Goal: Find specific page/section: Find specific page/section

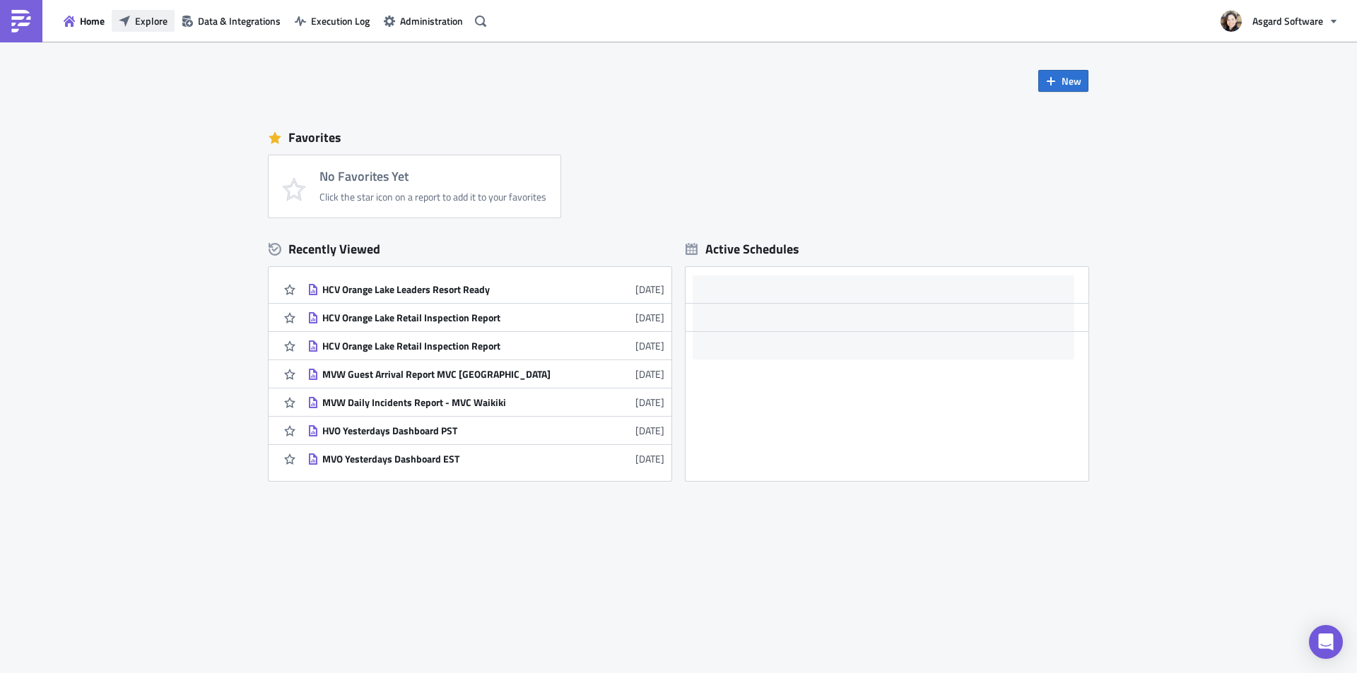
click at [132, 21] on button "Explore" at bounding box center [143, 21] width 63 height 22
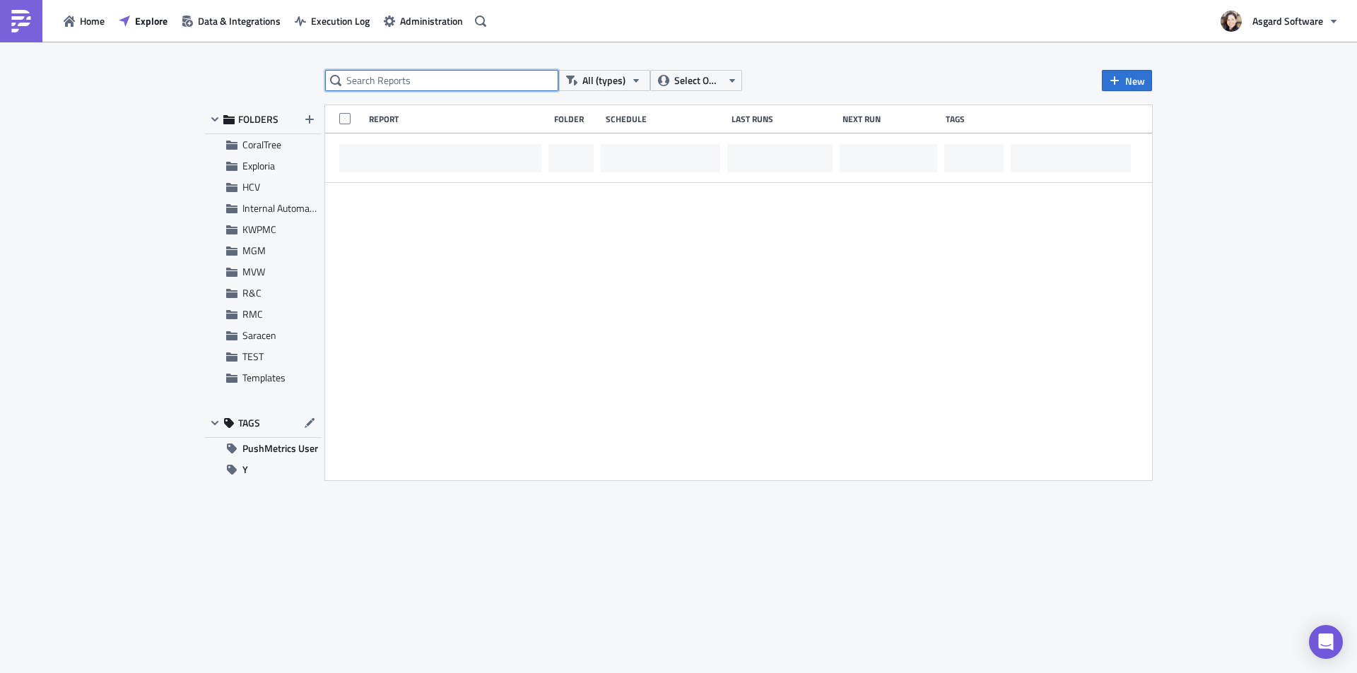
click at [393, 85] on input "text" at bounding box center [441, 80] width 233 height 21
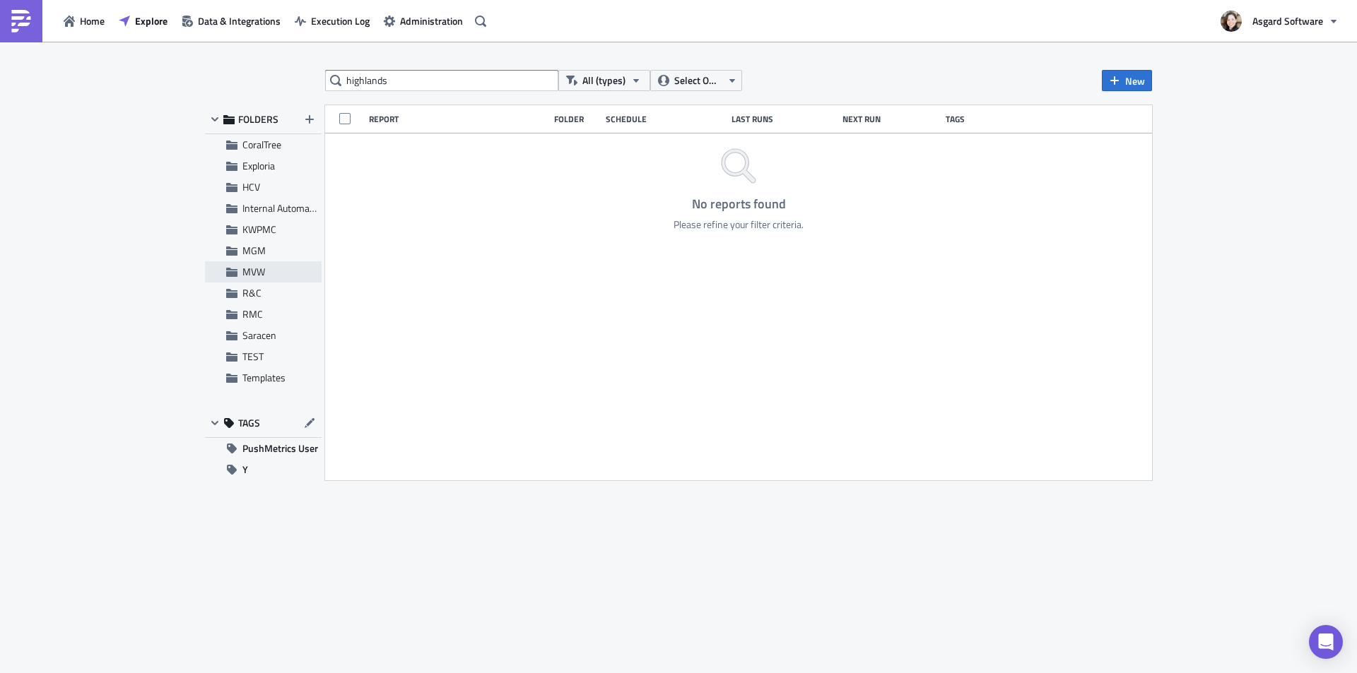
click at [271, 269] on span "MVW" at bounding box center [280, 272] width 76 height 13
click at [423, 87] on input "highlands" at bounding box center [441, 80] width 233 height 21
click at [457, 81] on input "highland" at bounding box center [441, 80] width 233 height 21
type input "highland"
click at [272, 273] on span "MVW" at bounding box center [280, 272] width 76 height 13
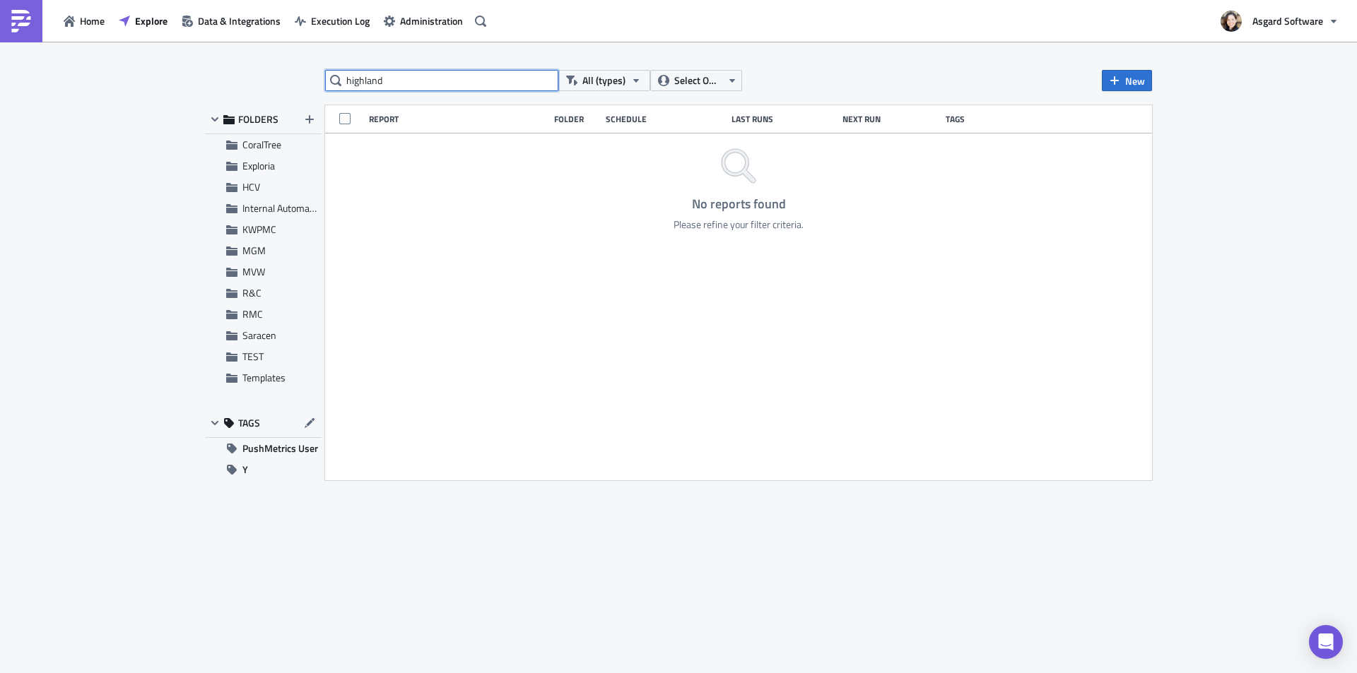
click at [404, 82] on input "highland" at bounding box center [441, 80] width 233 height 21
drag, startPoint x: 404, startPoint y: 82, endPoint x: 319, endPoint y: 77, distance: 84.9
click at [324, 78] on div "highland All (types) Select Owner New FOLDERS CoralTree Exploria HCV Internal A…" at bounding box center [678, 358] width 961 height 577
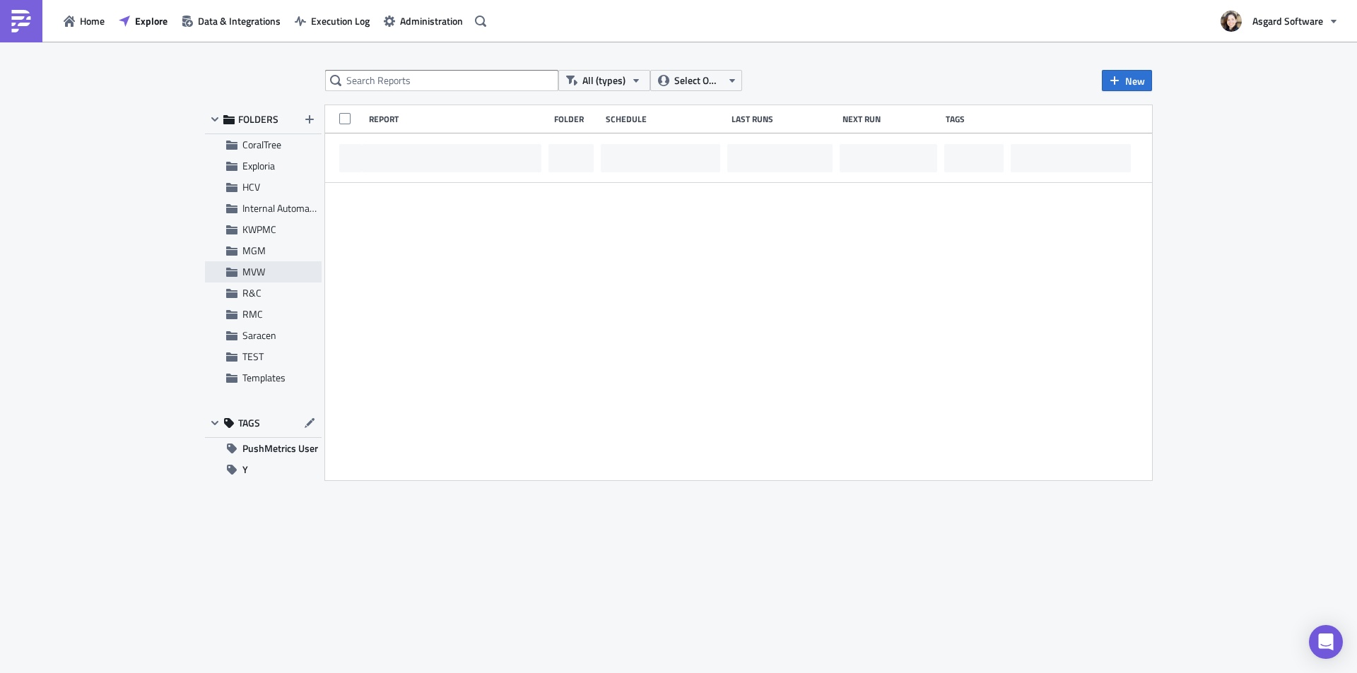
click at [267, 277] on span "MVW" at bounding box center [280, 272] width 76 height 13
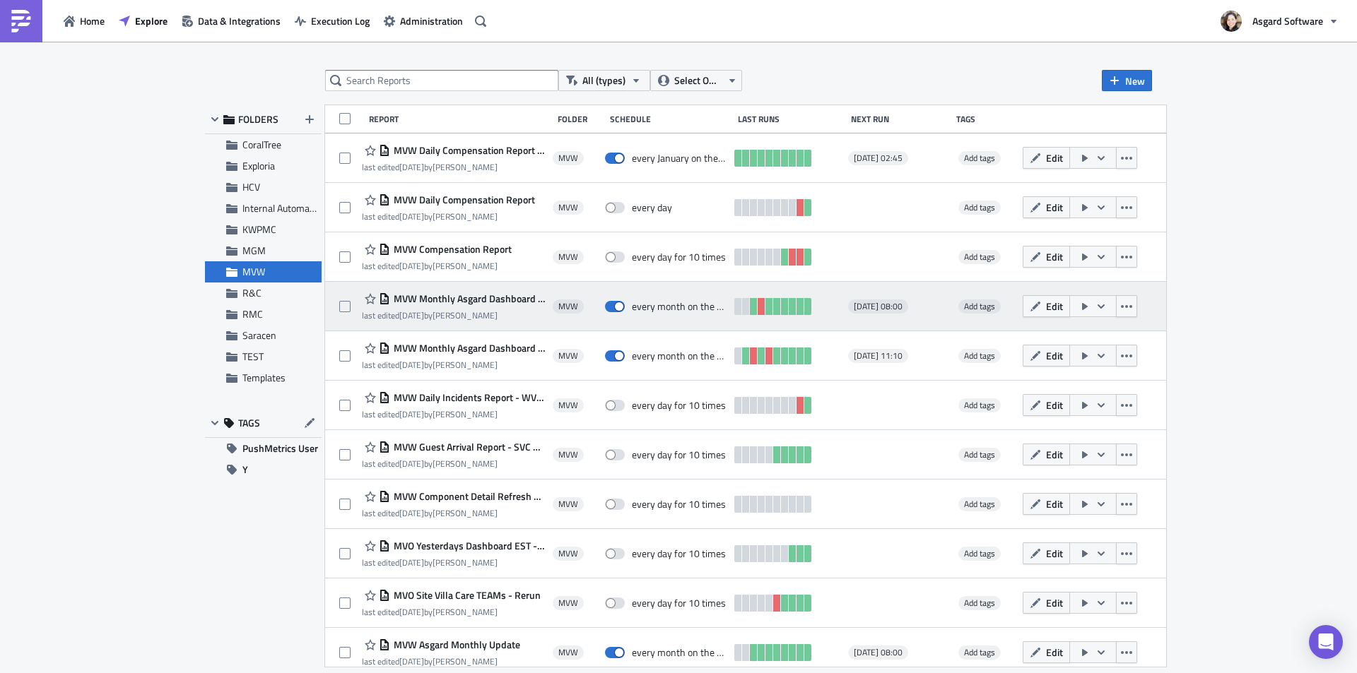
click at [478, 302] on span "MVW Monthly Asgard Dashboard Part 3" at bounding box center [467, 299] width 155 height 13
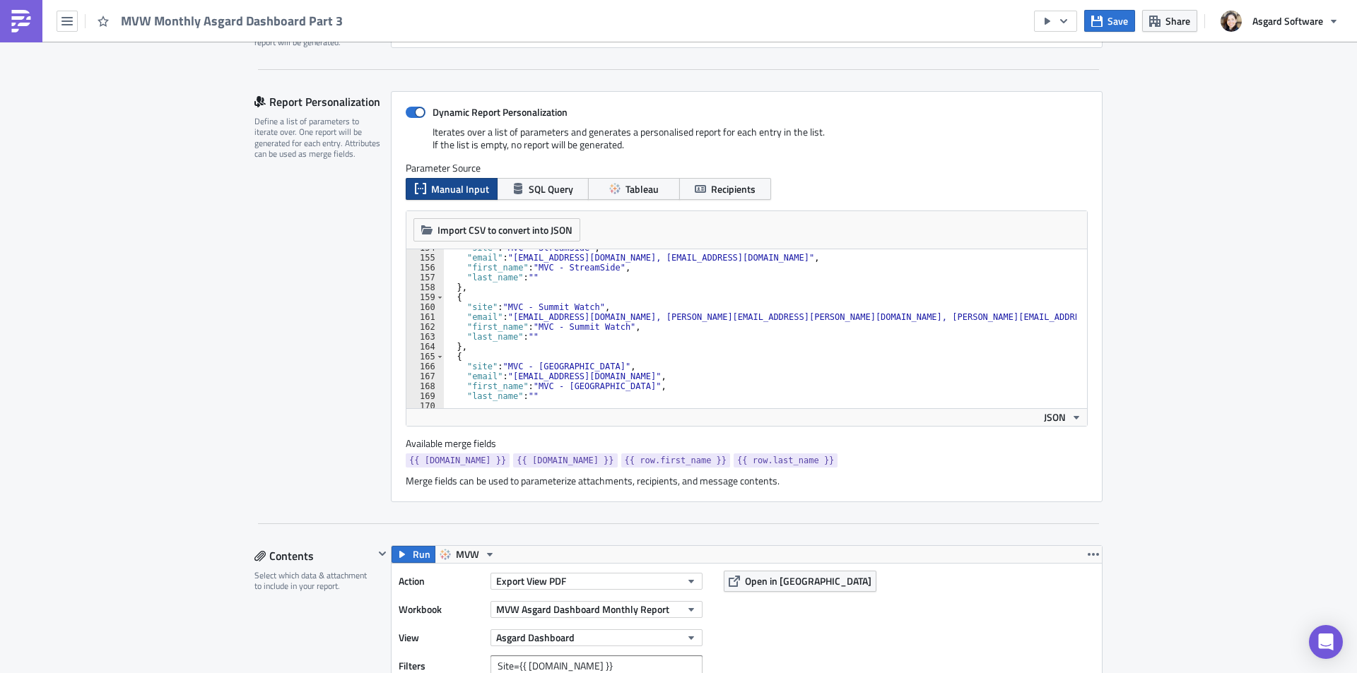
scroll to position [194, 0]
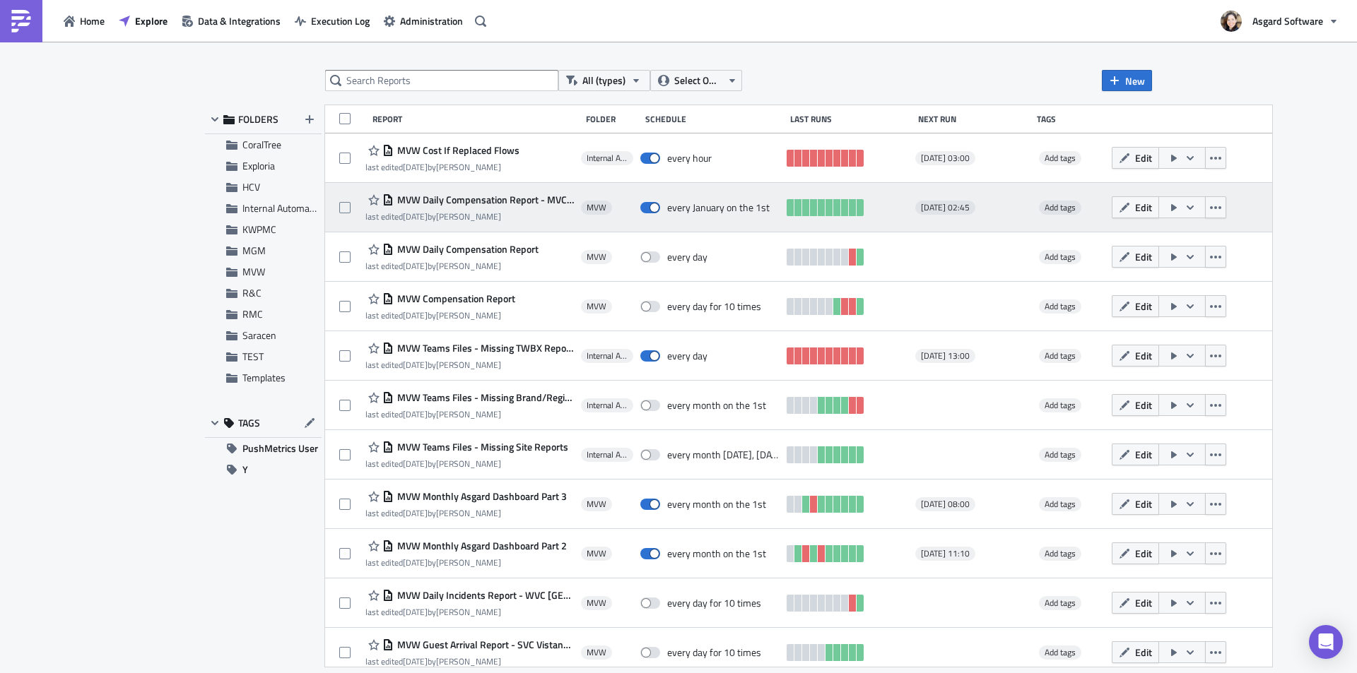
click at [469, 201] on span "MVW Daily Compensation Report - MVC Barony Beach Club" at bounding box center [484, 200] width 180 height 13
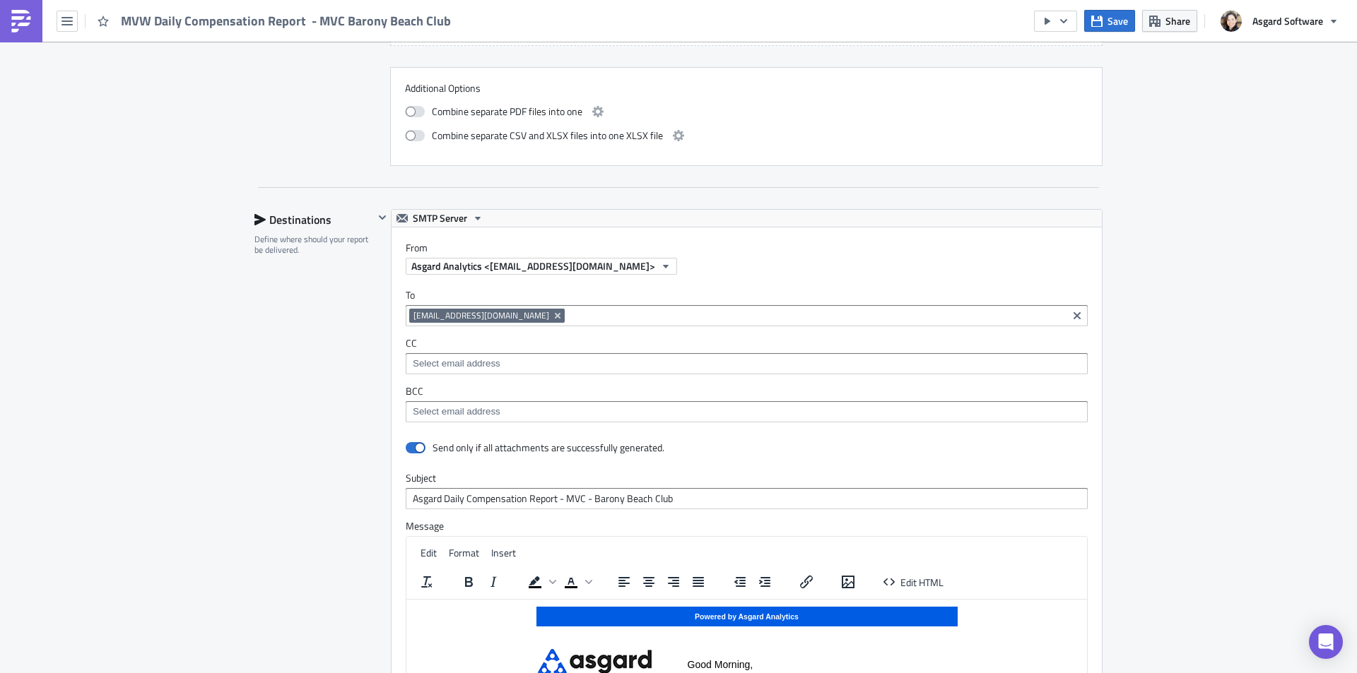
scroll to position [459, 0]
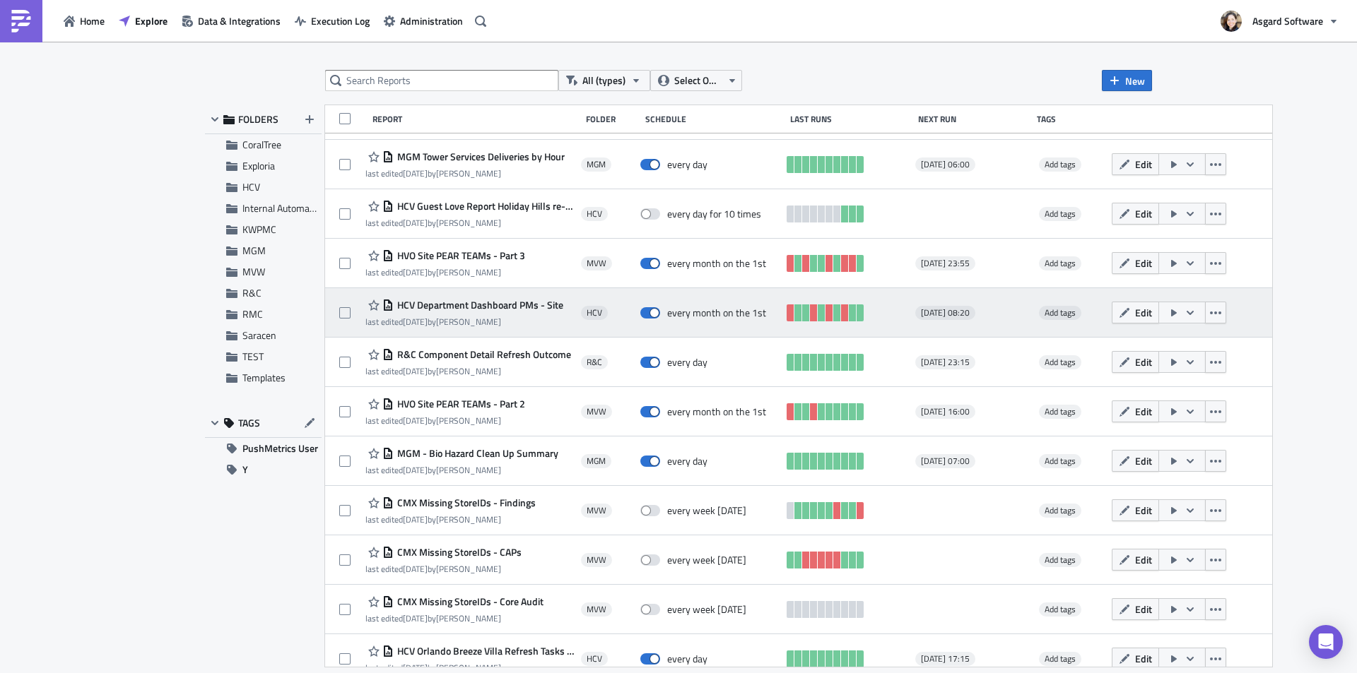
scroll to position [1286, 0]
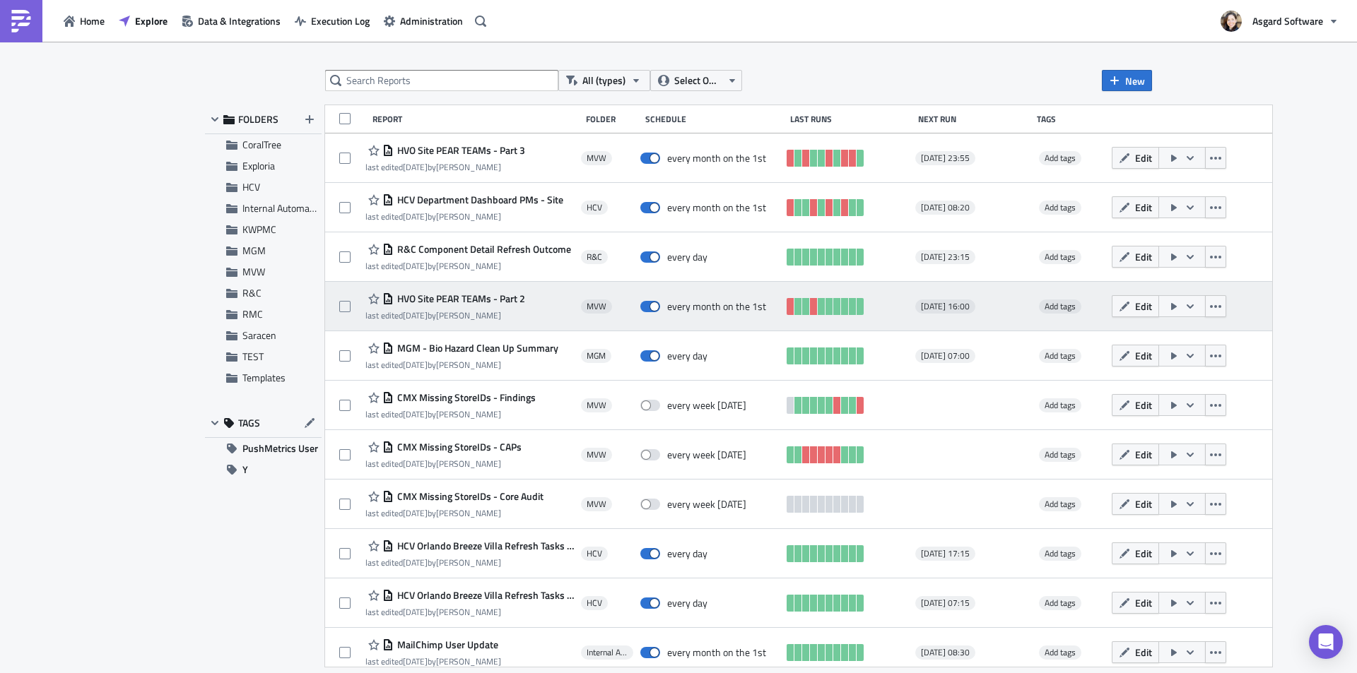
click at [476, 301] on span "HVO Site PEAR TEAMs - Part 2" at bounding box center [459, 299] width 131 height 13
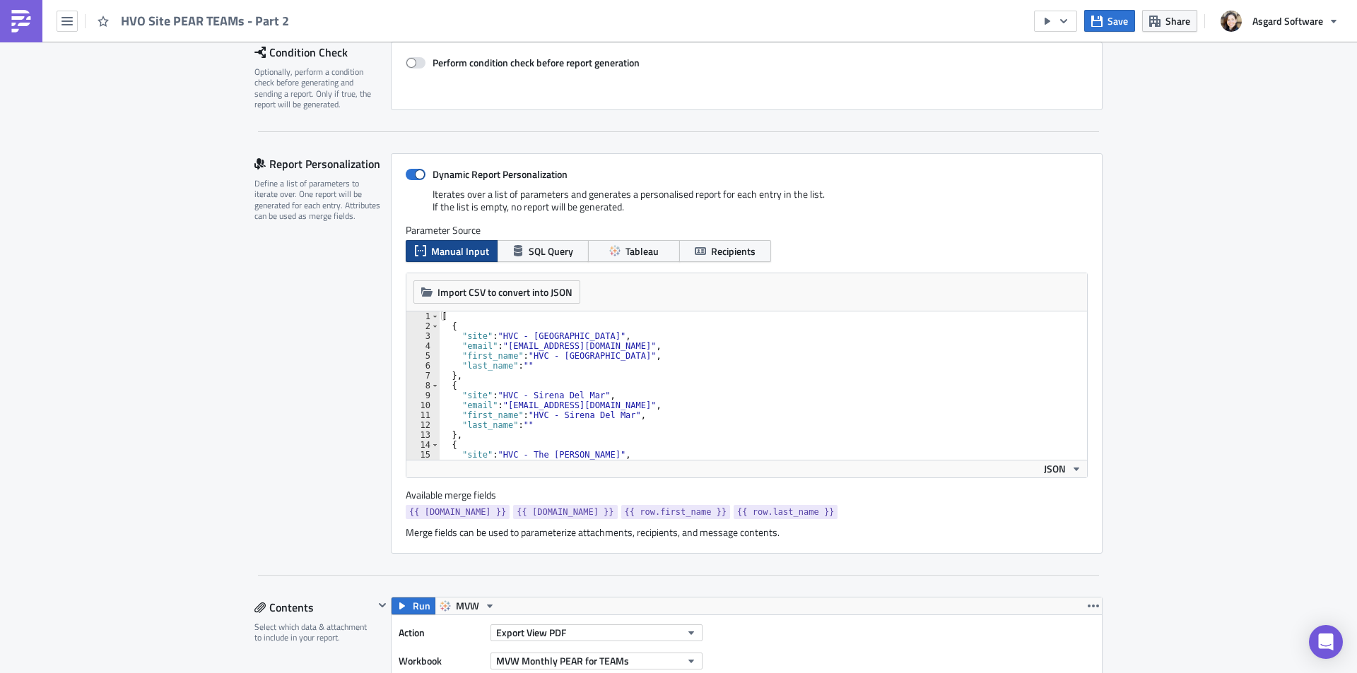
scroll to position [212, 0]
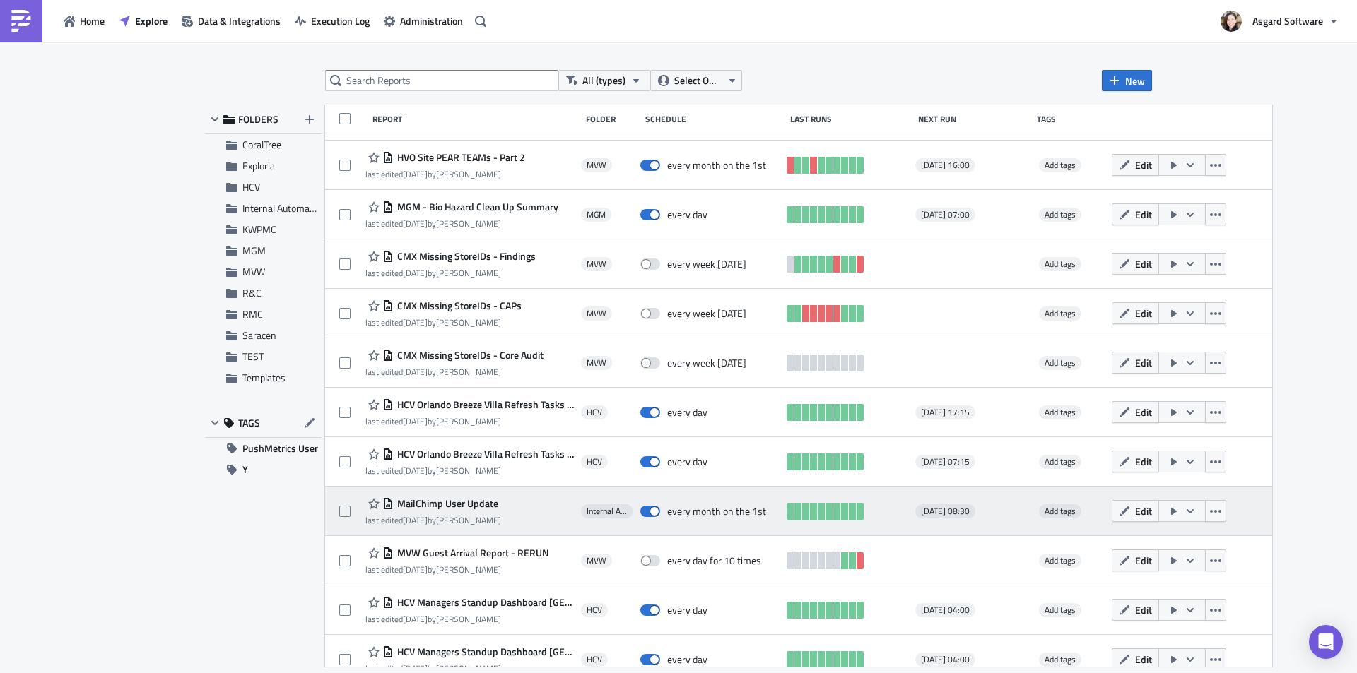
scroll to position [1728, 0]
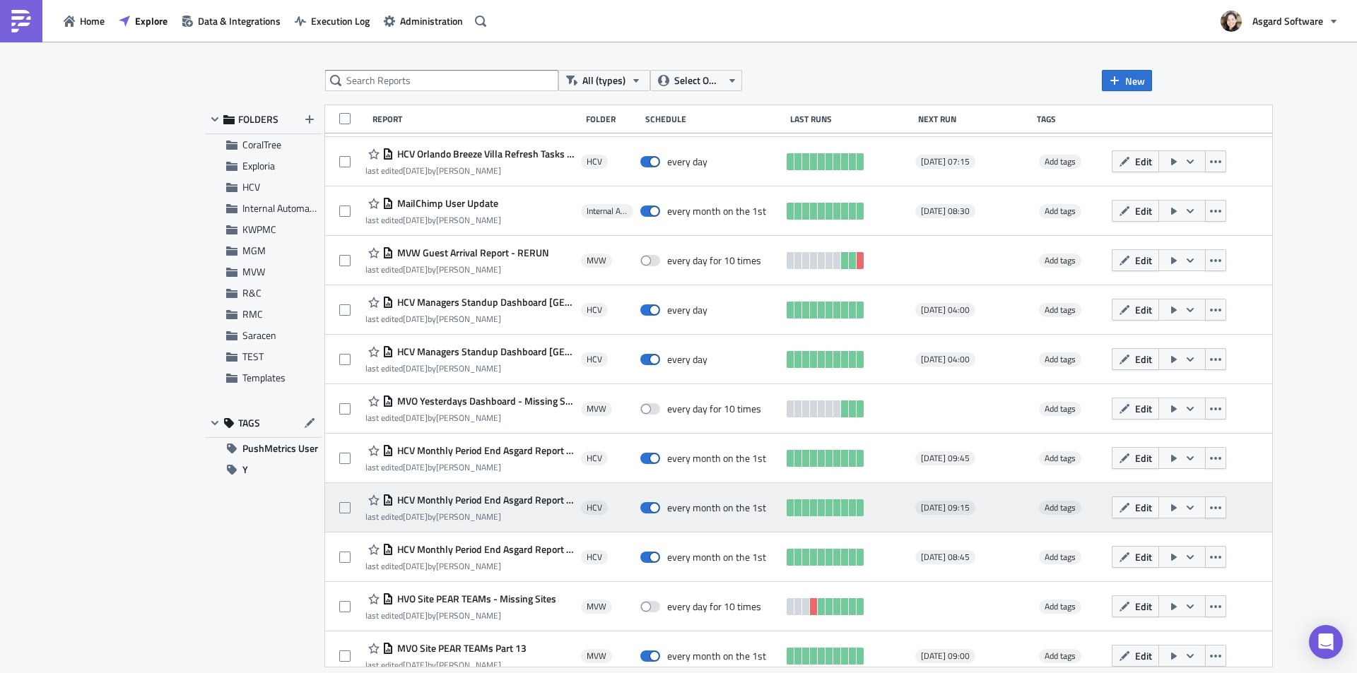
click at [503, 502] on span "HCV Monthly Period End Asgard Report - Part 3" at bounding box center [484, 500] width 180 height 13
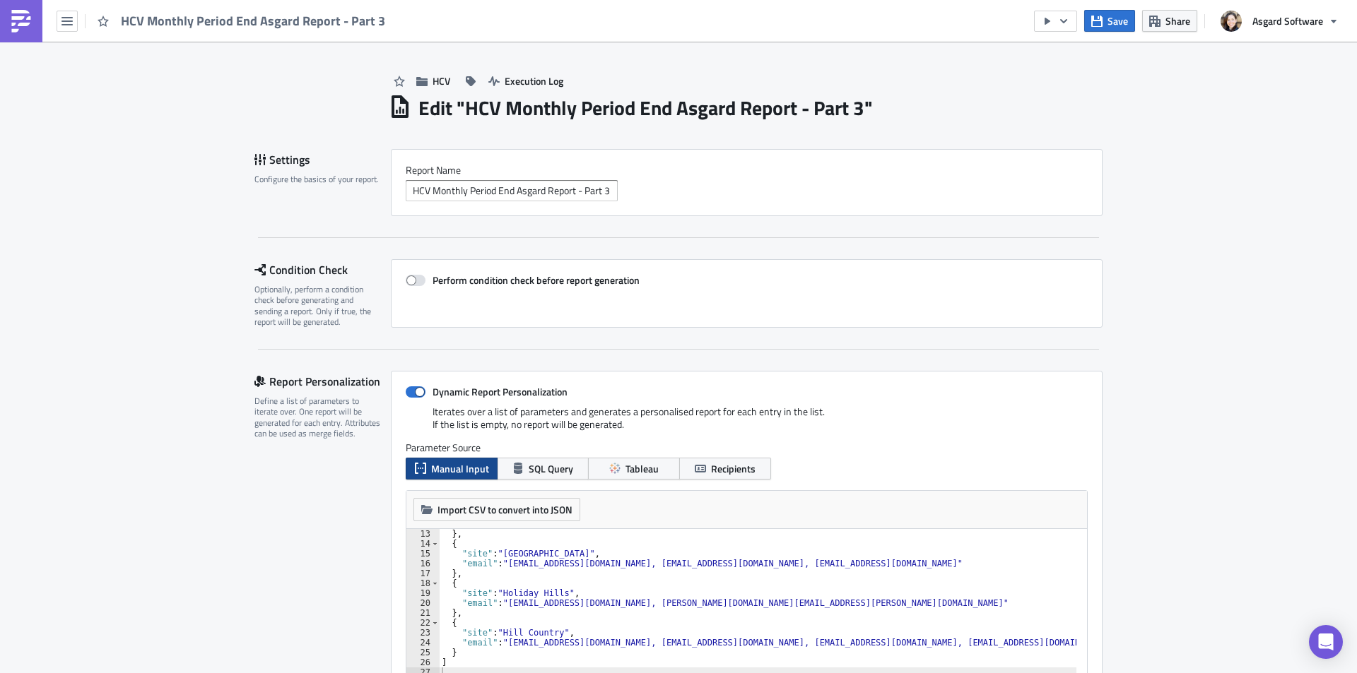
scroll to position [119, 0]
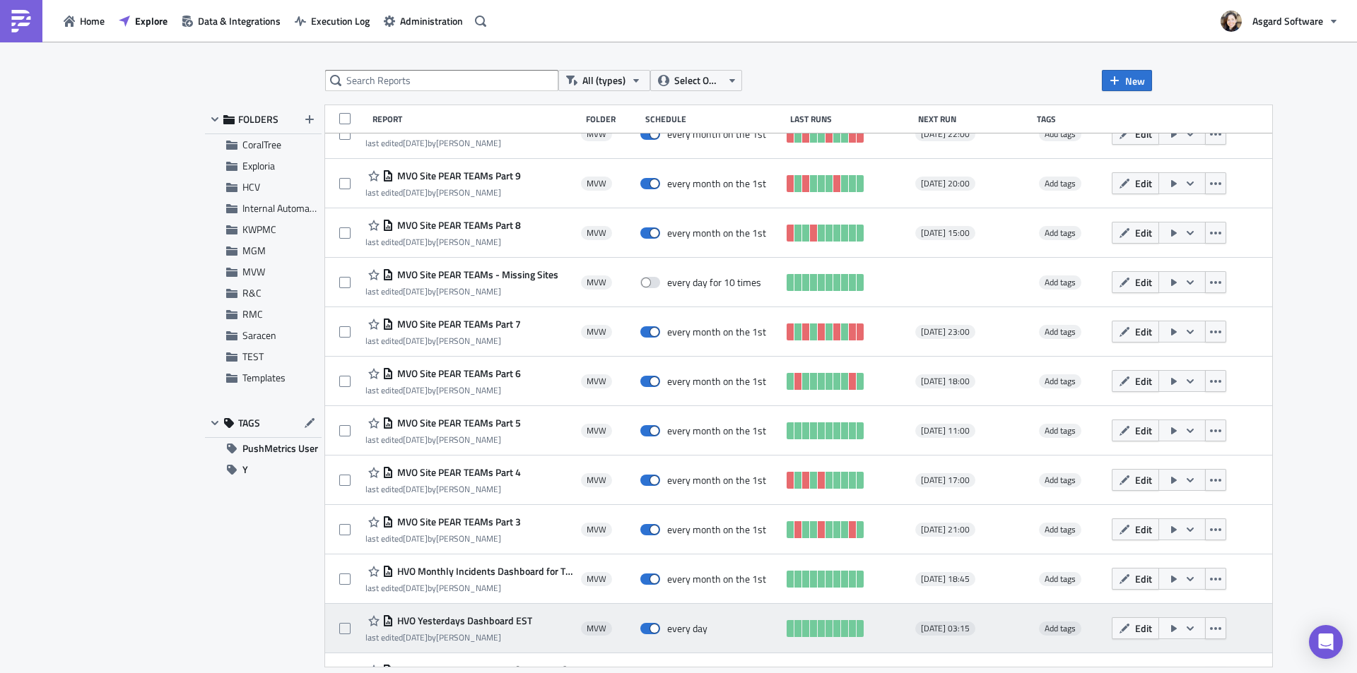
scroll to position [2558, 0]
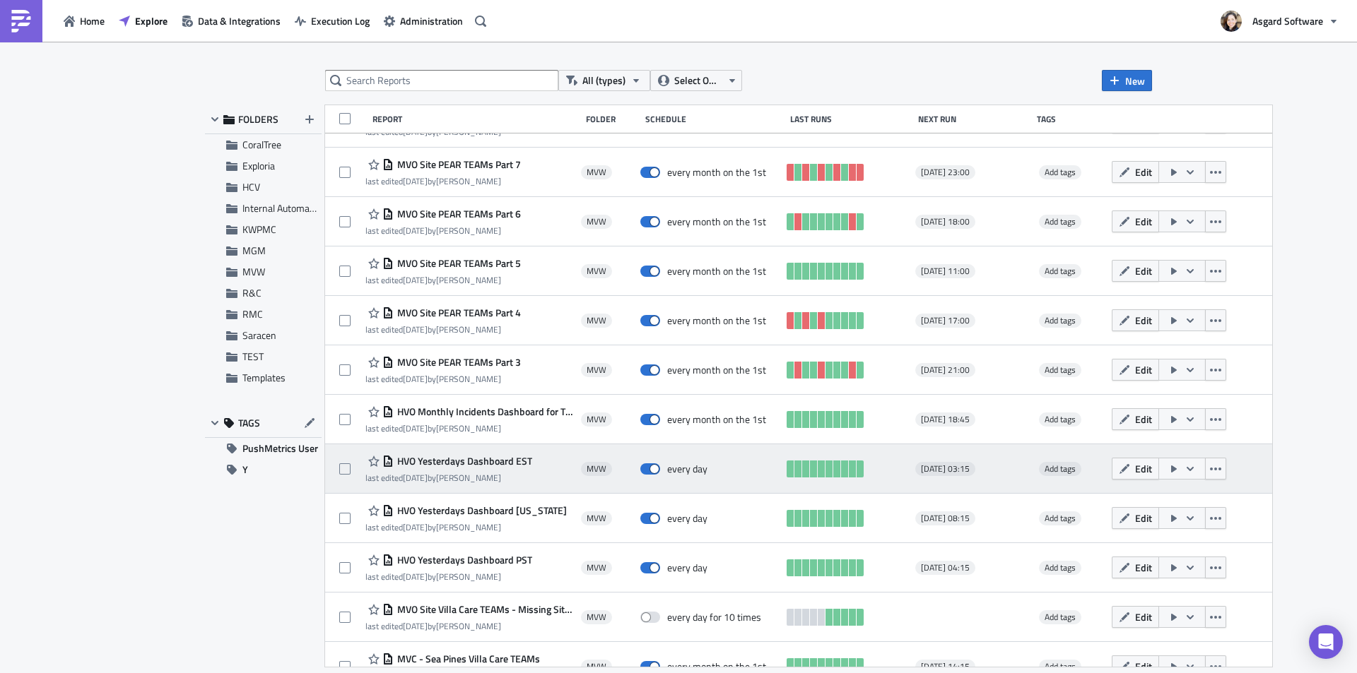
click at [467, 460] on span "HVO Yesterdays Dashboard EST" at bounding box center [463, 461] width 139 height 13
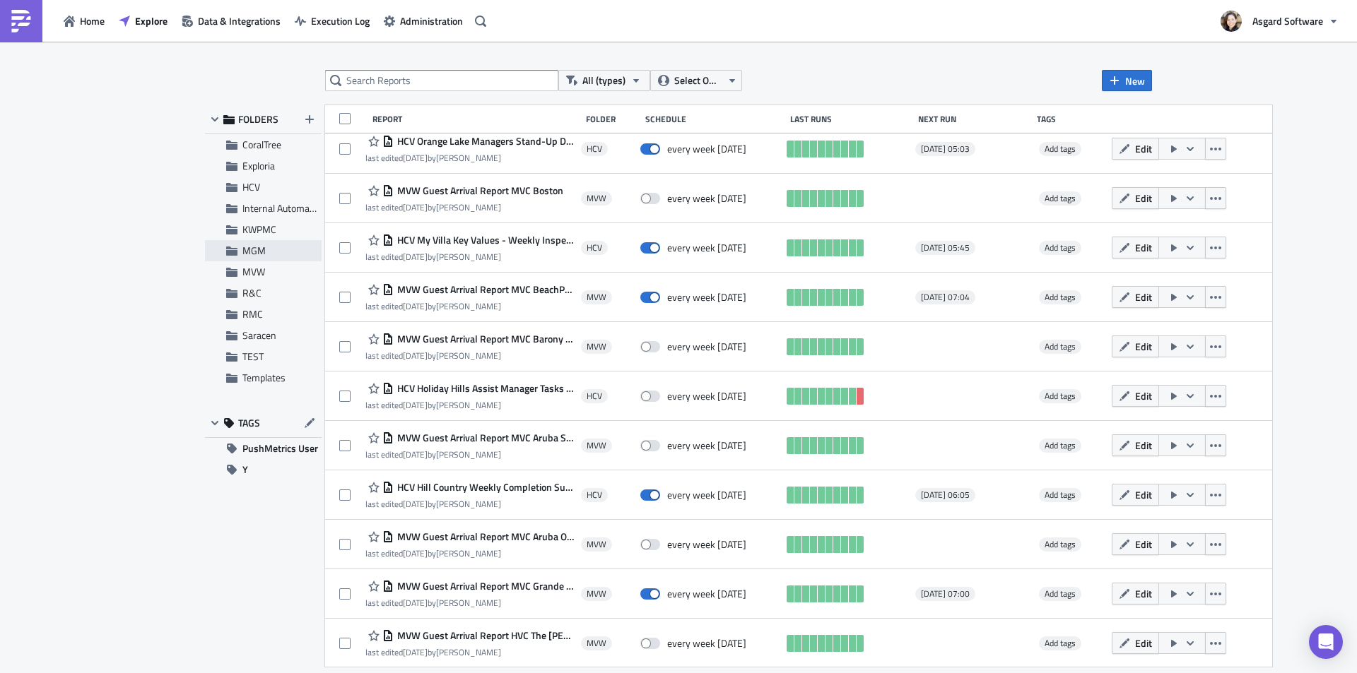
scroll to position [15762, 0]
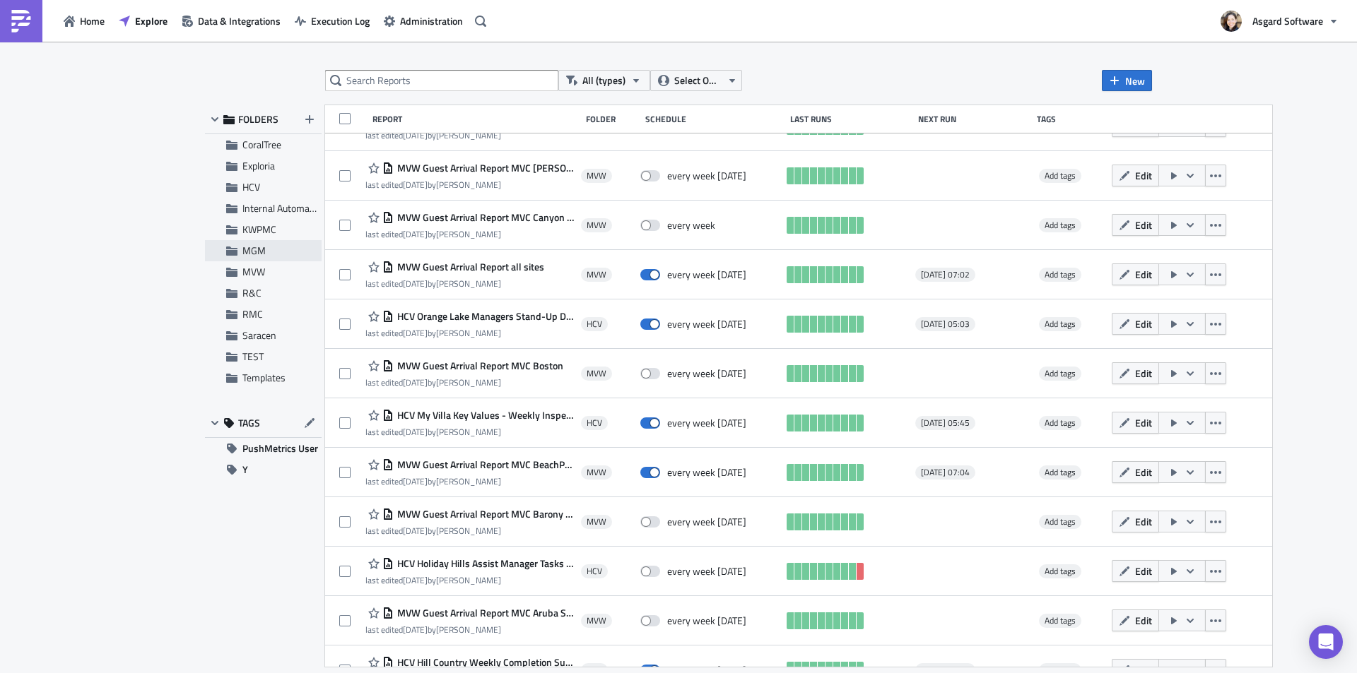
click at [261, 278] on span "MVW" at bounding box center [253, 271] width 23 height 15
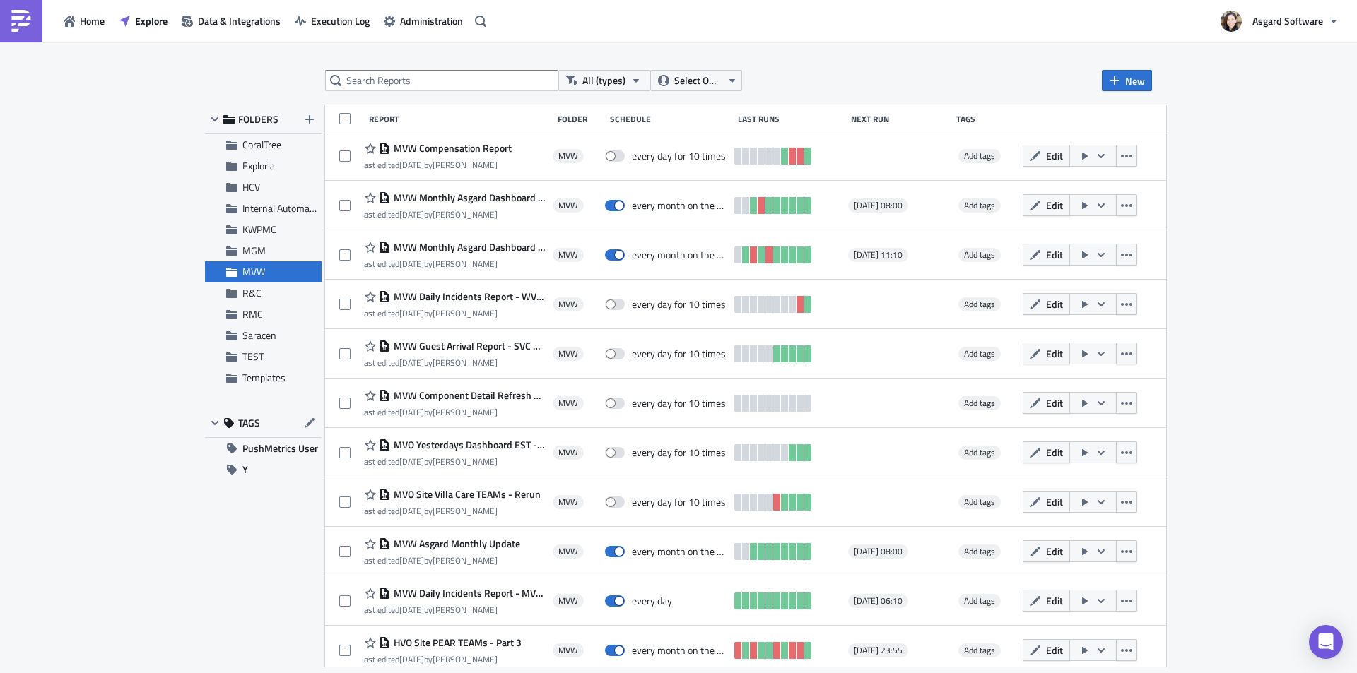
scroll to position [106, 0]
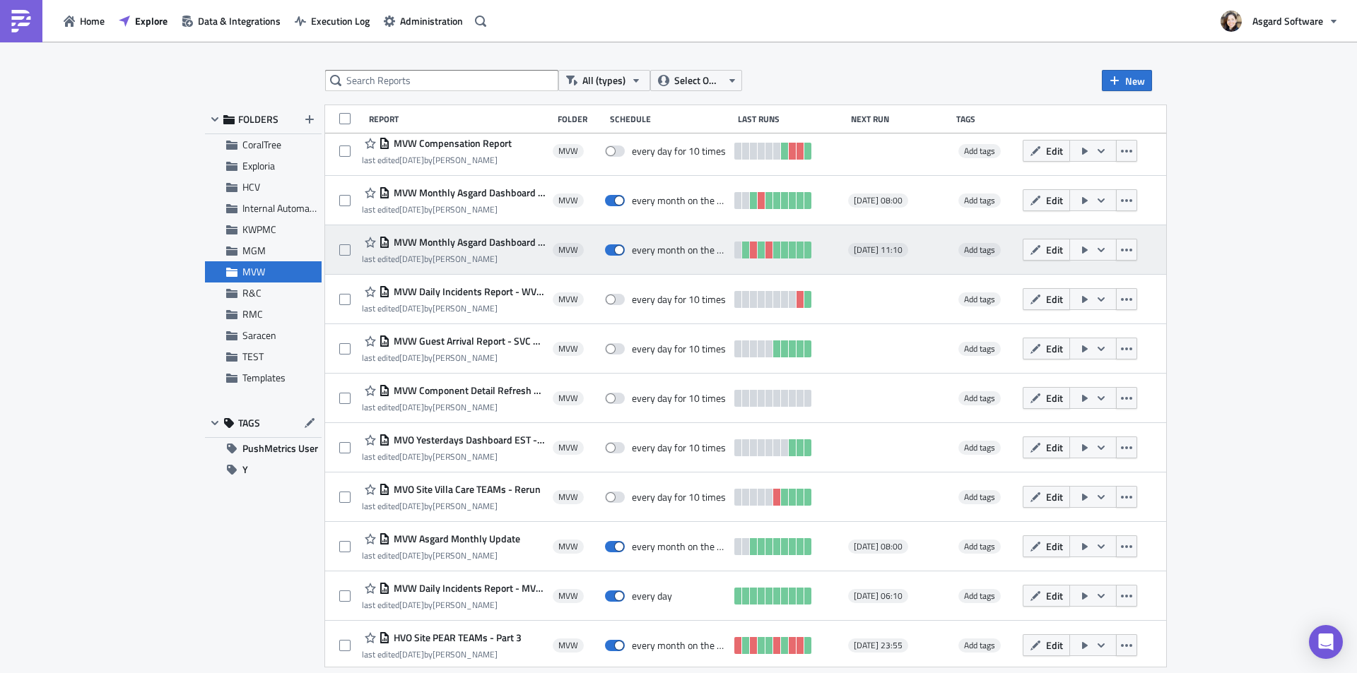
click at [455, 240] on span "MVW Monthly Asgard Dashboard Part 2" at bounding box center [467, 242] width 155 height 13
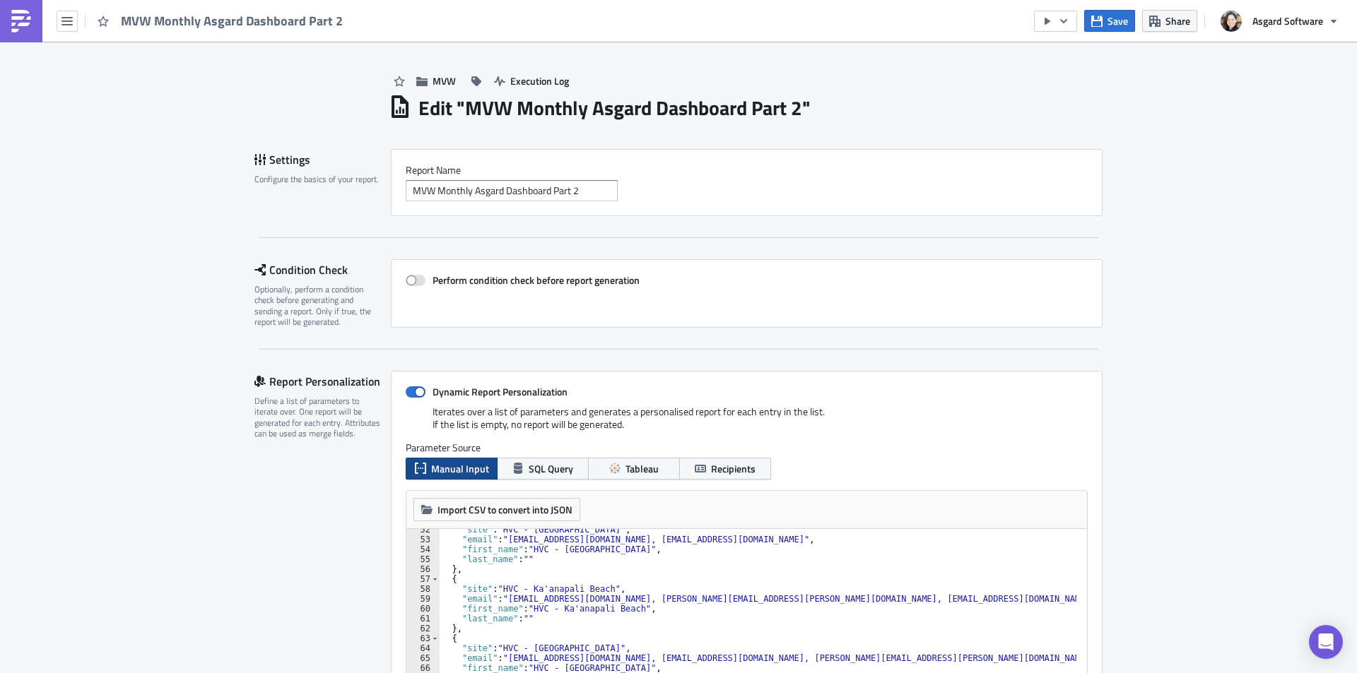
scroll to position [477, 0]
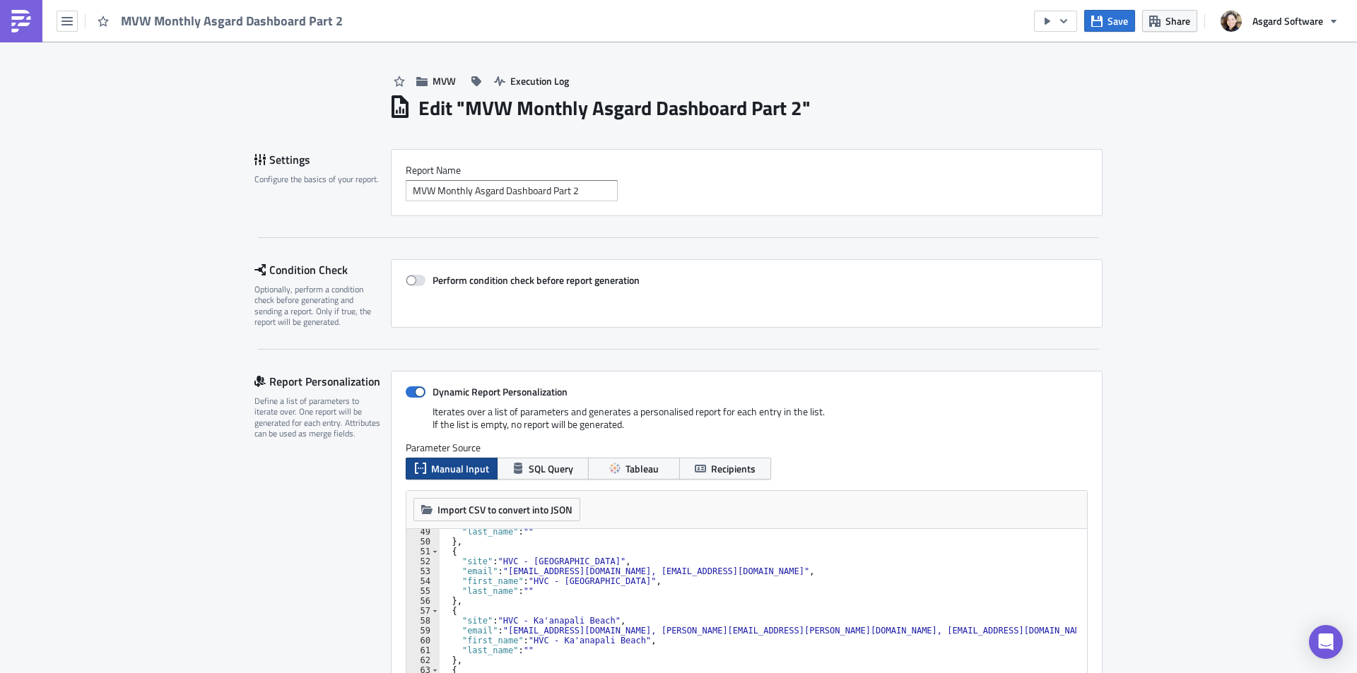
type textarea ""email": "[EMAIL_ADDRESS][DOMAIN_NAME], [EMAIL_ADDRESS][DOMAIN_NAME]","
drag, startPoint x: 694, startPoint y: 570, endPoint x: 818, endPoint y: 570, distance: 124.4
click at [818, 570] on div ""last_name" : "" } , { "site" : "HVC - Highlands Inn" , "email" : "[EMAIL_ADDRE…" at bounding box center [889, 611] width 901 height 168
click at [432, 83] on span "MVW" at bounding box center [443, 80] width 23 height 15
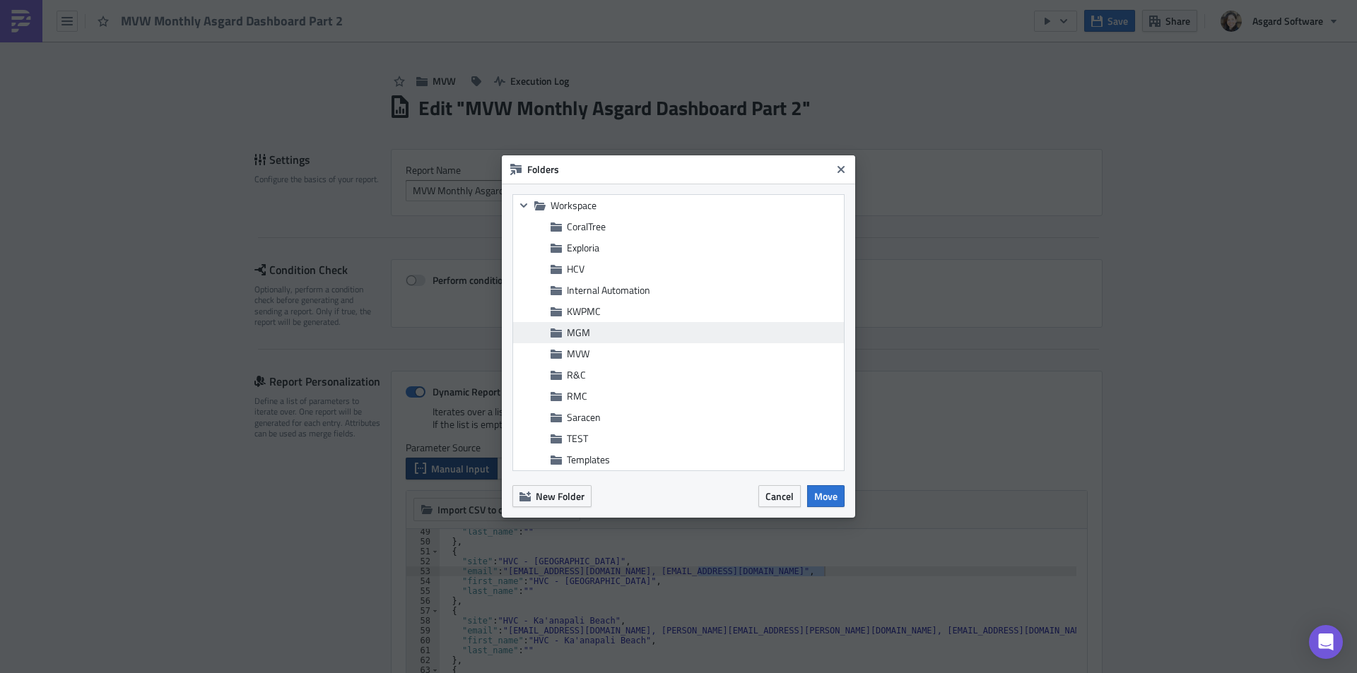
click at [590, 330] on span "MGM" at bounding box center [703, 332] width 273 height 13
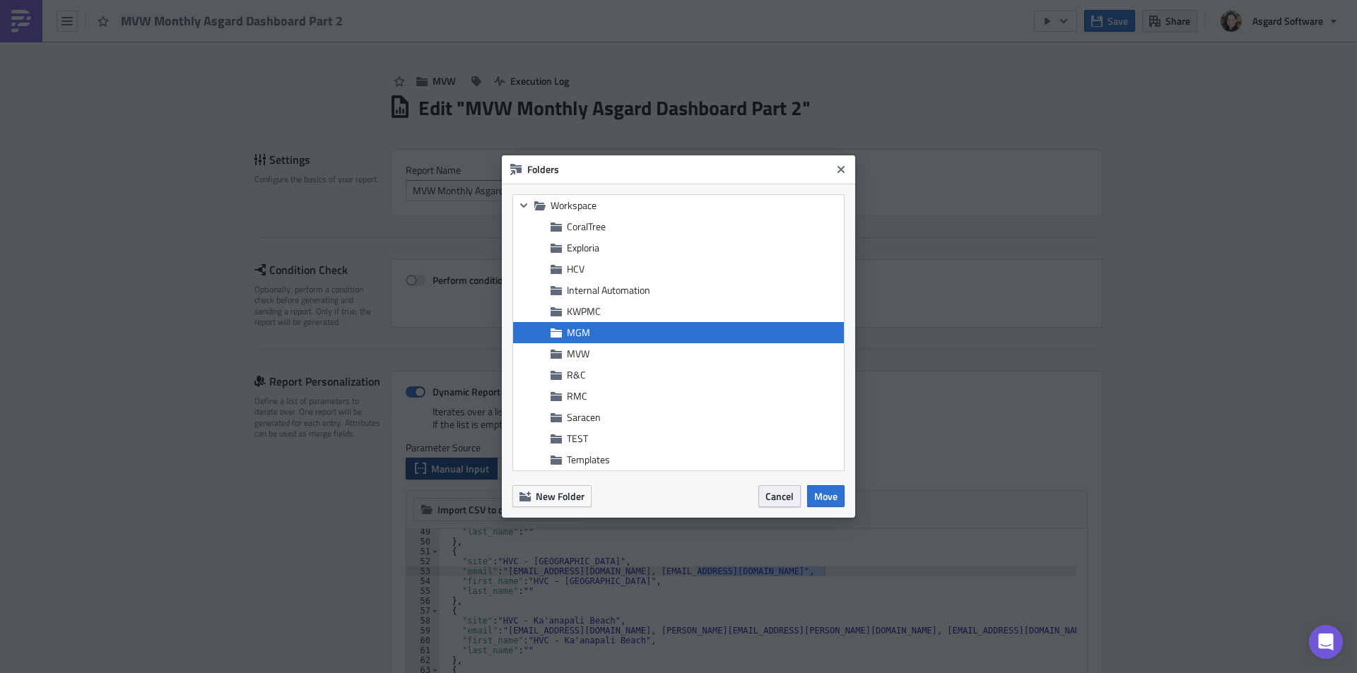
click at [781, 494] on span "Cancel" at bounding box center [779, 496] width 28 height 15
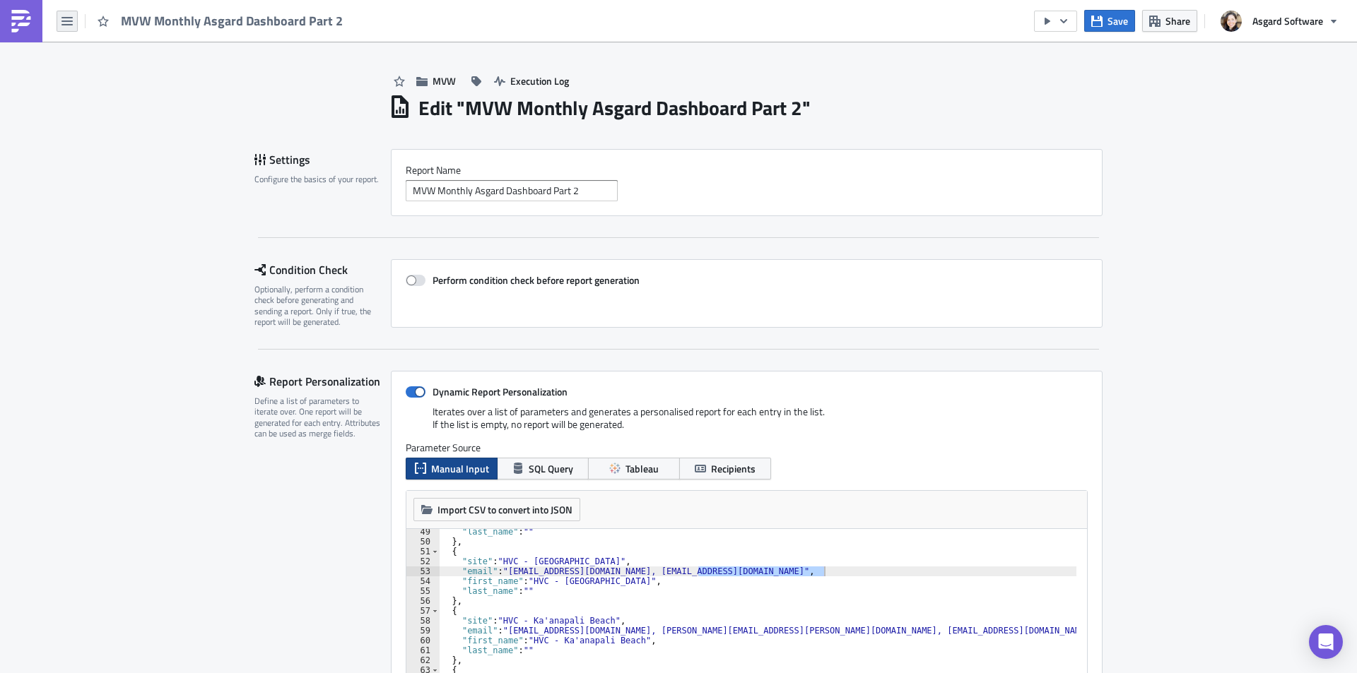
click at [63, 23] on icon "button" at bounding box center [66, 21] width 11 height 11
click at [92, 70] on link "Home" at bounding box center [120, 77] width 120 height 21
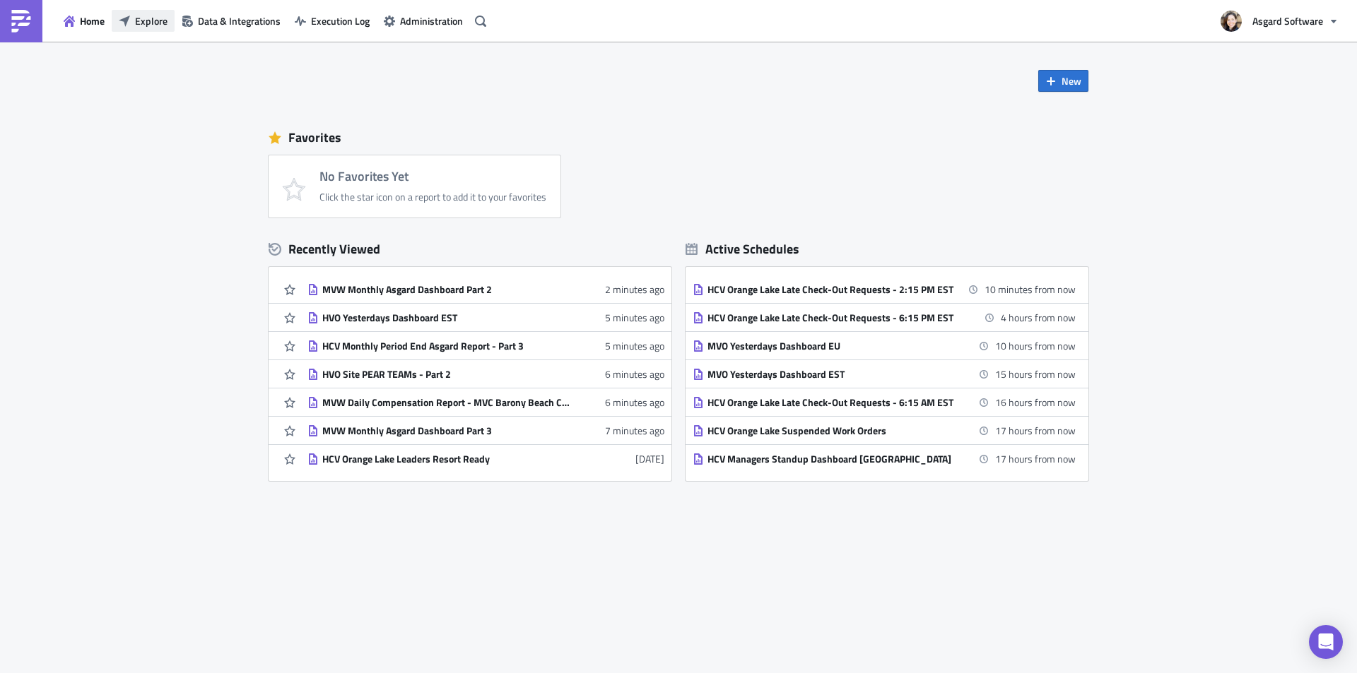
click at [142, 20] on span "Explore" at bounding box center [151, 20] width 33 height 15
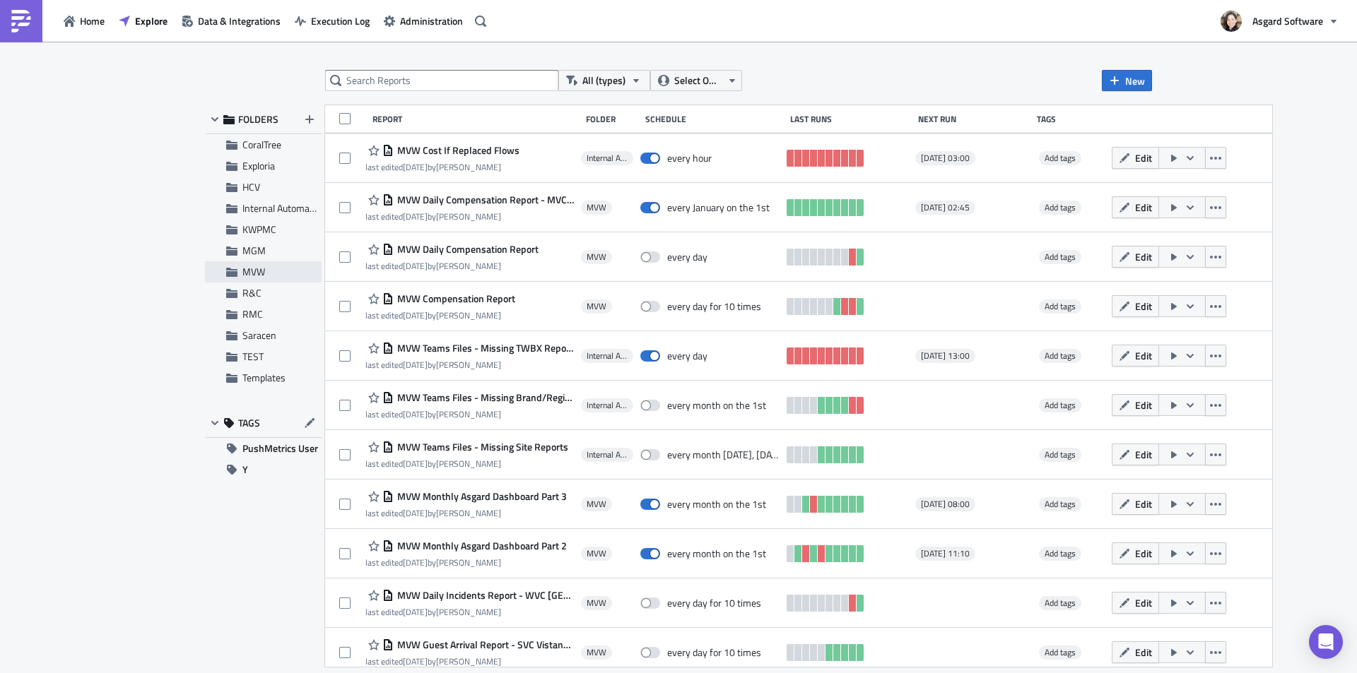
click at [252, 270] on span "MVW" at bounding box center [253, 271] width 23 height 15
